Goal: Task Accomplishment & Management: Complete application form

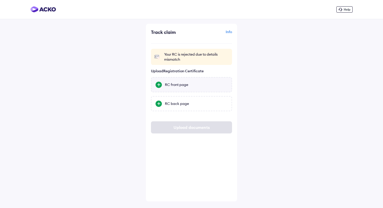
click at [182, 86] on div "RC front page" at bounding box center [196, 84] width 62 height 5
click at [0, 0] on input "RC front page" at bounding box center [0, 0] width 0 height 0
click at [181, 105] on div "RC back page" at bounding box center [196, 103] width 62 height 5
click at [0, 0] on input "RC back page" at bounding box center [0, 0] width 0 height 0
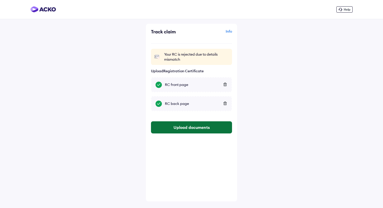
click at [175, 133] on button "Upload documents" at bounding box center [191, 127] width 81 height 12
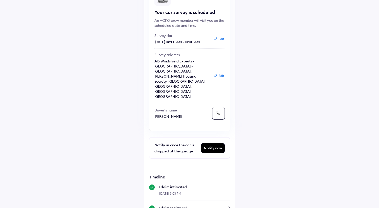
scroll to position [70, 0]
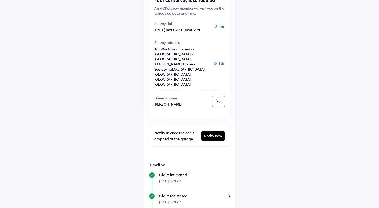
drag, startPoint x: 216, startPoint y: 87, endPoint x: 188, endPoint y: 97, distance: 29.2
click at [188, 97] on div "Your car survey is scheduled An ACKO crew member will visit you on the schedule…" at bounding box center [189, 45] width 81 height 147
click at [215, 131] on div "Notify now" at bounding box center [212, 136] width 23 height 10
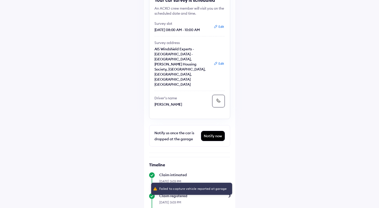
click at [217, 98] on icon at bounding box center [218, 100] width 5 height 5
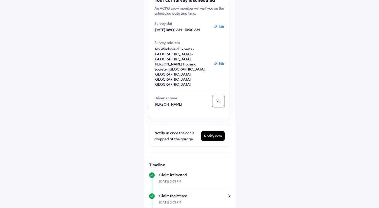
drag, startPoint x: 154, startPoint y: 89, endPoint x: 197, endPoint y: 92, distance: 42.6
click at [197, 95] on div "Driver’s name [PERSON_NAME]" at bounding box center [189, 101] width 70 height 13
copy p "[PERSON_NAME]"
